Goal: Find specific page/section: Find specific page/section

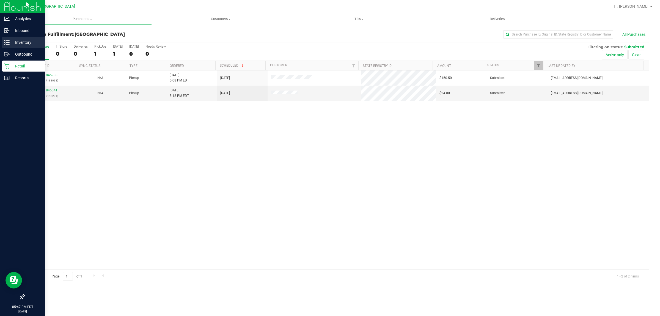
click at [22, 39] on p "Inventory" at bounding box center [26, 42] width 33 height 7
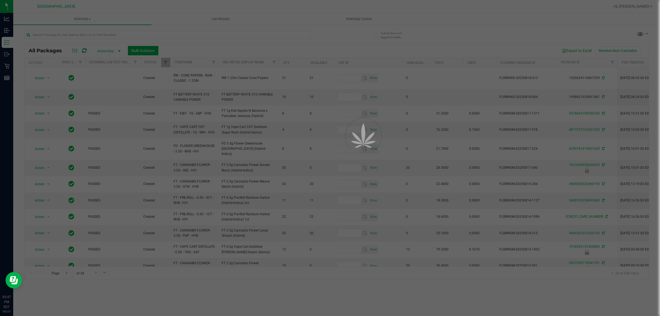
click at [114, 36] on div at bounding box center [330, 158] width 660 height 316
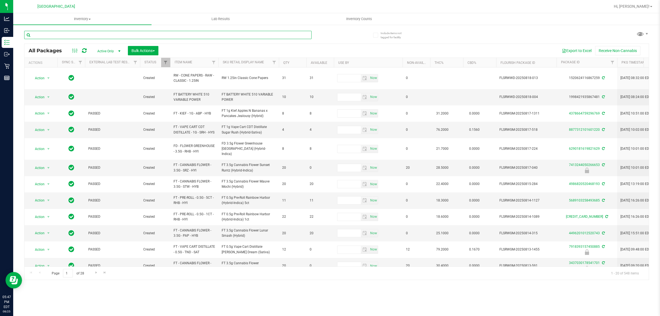
click at [114, 36] on input "text" at bounding box center [168, 35] width 288 height 8
type input "revive"
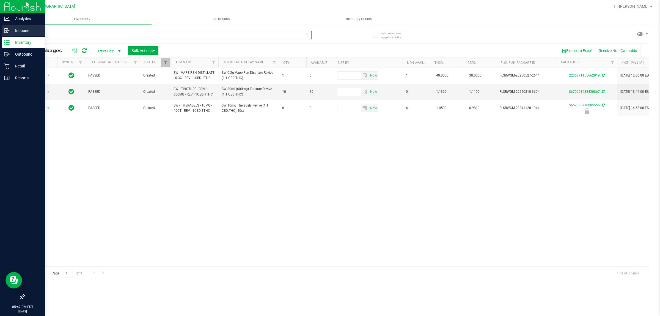
drag, startPoint x: 54, startPoint y: 36, endPoint x: 1, endPoint y: 31, distance: 53.1
click at [0, 34] on div "Analytics Inbound Inventory Outbound Retail Reports 05:47 PM EDT [DATE] 08/25 […" at bounding box center [330, 158] width 660 height 316
